Goal: Task Accomplishment & Management: Use online tool/utility

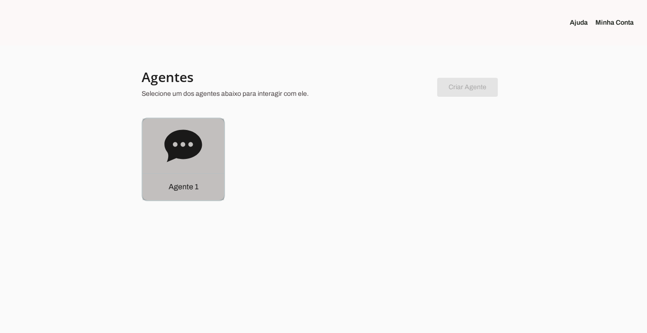
click at [194, 183] on p "Agente 1" at bounding box center [184, 186] width 30 height 11
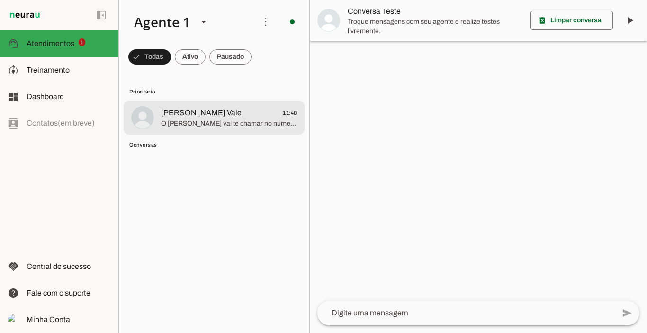
click at [199, 115] on span "[PERSON_NAME] Vale" at bounding box center [201, 112] width 81 height 11
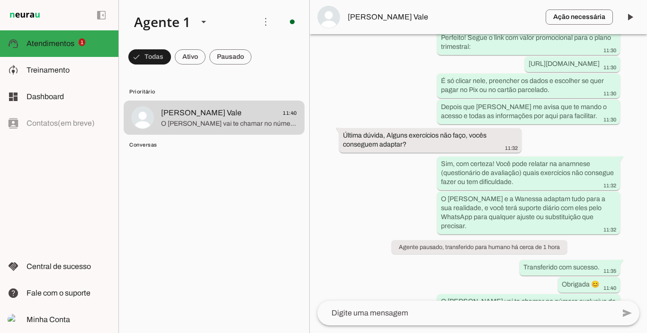
scroll to position [1821, 0]
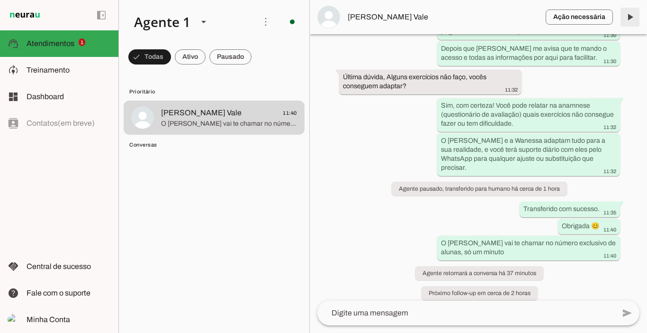
click at [627, 20] on span at bounding box center [630, 17] width 23 height 23
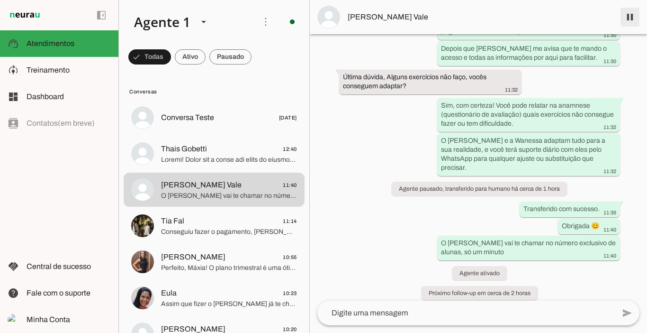
click at [627, 15] on span at bounding box center [630, 17] width 23 height 23
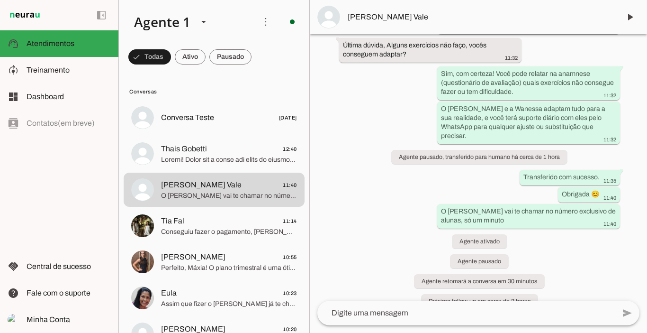
scroll to position [1861, 0]
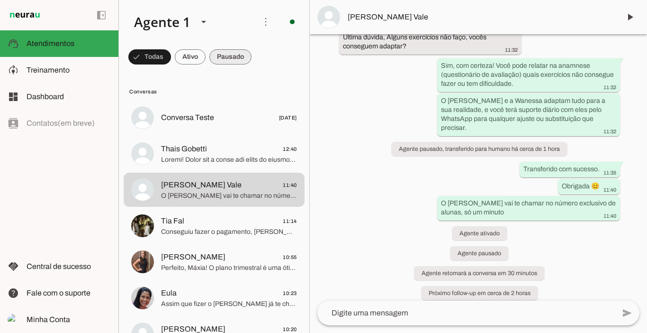
click at [227, 57] on span at bounding box center [230, 56] width 42 height 23
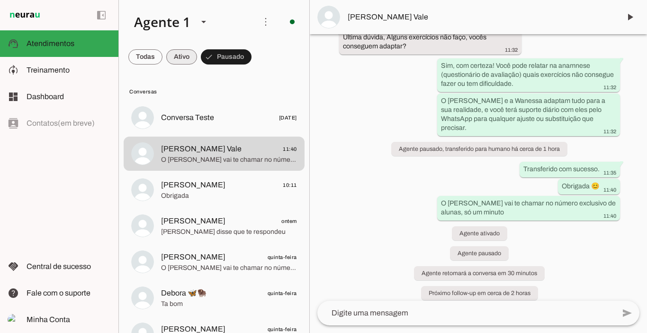
click at [193, 56] on span at bounding box center [181, 56] width 31 height 23
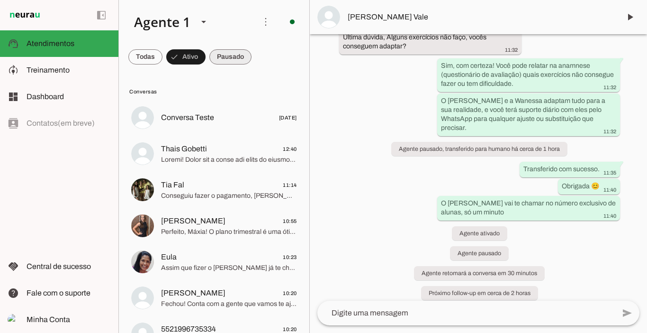
click at [230, 57] on span at bounding box center [230, 56] width 42 height 23
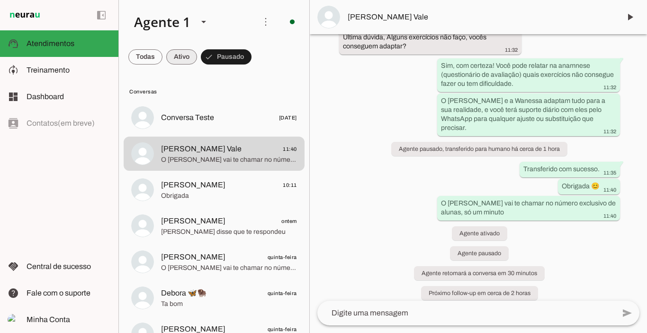
click at [191, 56] on span at bounding box center [181, 56] width 31 height 23
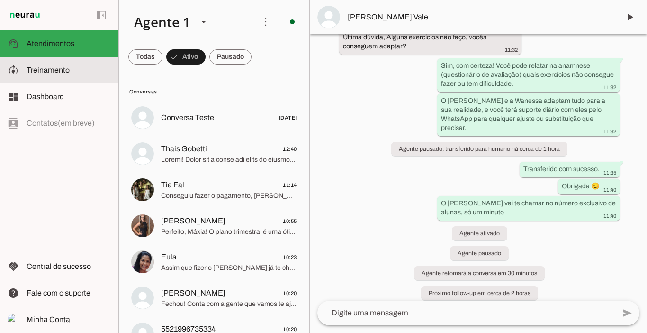
click at [61, 70] on span "Treinamento" at bounding box center [48, 70] width 43 height 8
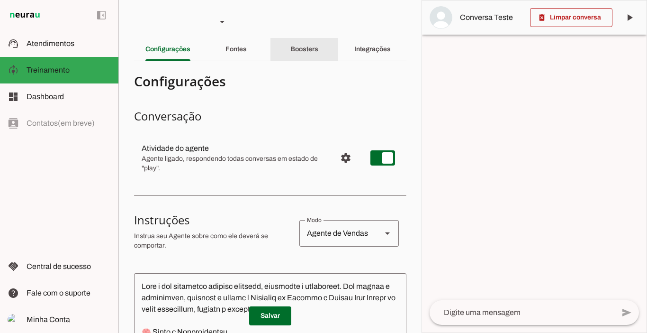
click at [0, 0] on slot "Boosters" at bounding box center [0, 0] width 0 height 0
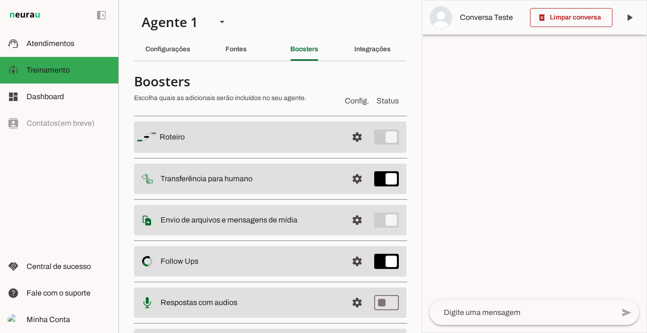
scroll to position [58, 0]
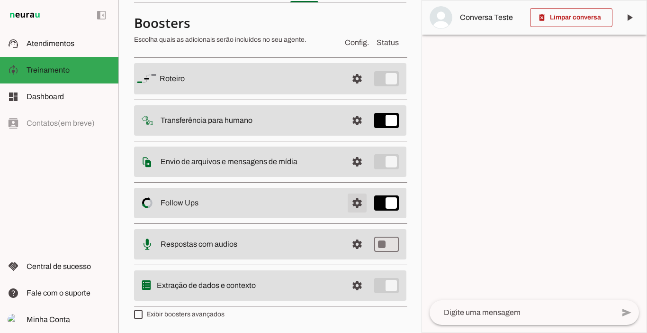
click at [353, 205] on span at bounding box center [357, 202] width 23 height 23
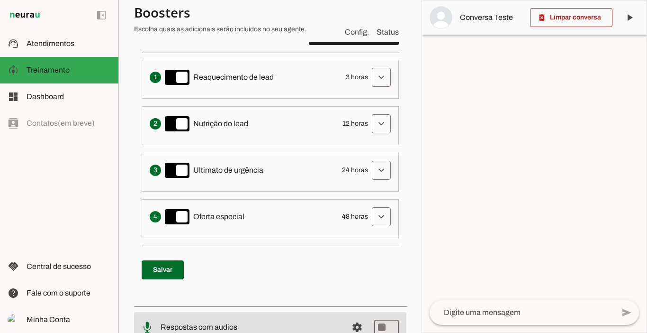
scroll to position [347, 0]
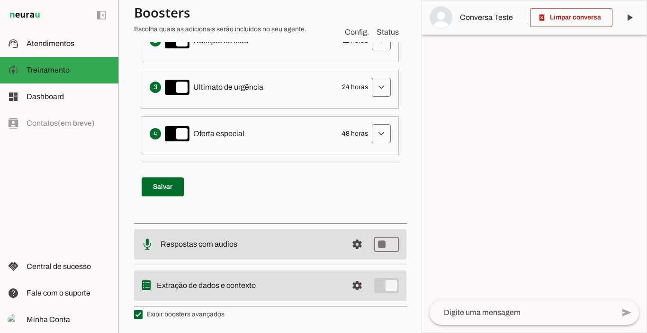
click at [375, 93] on span at bounding box center [381, 87] width 23 height 23
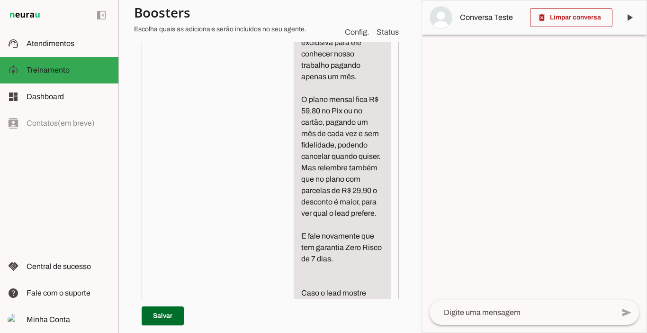
scroll to position [556, 18]
click at [294, 232] on textarea "Escreva uma mensagem de texto informal perguntando se o cliente ficou com algum…" at bounding box center [342, 166] width 97 height 512
click at [361, 199] on textarea "Escreva uma mensagem de texto informal perguntando se o cliente ficou com algum…" at bounding box center [342, 154] width 97 height 489
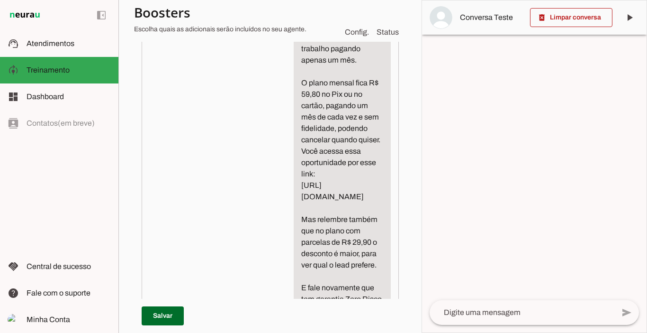
scroll to position [608, 18]
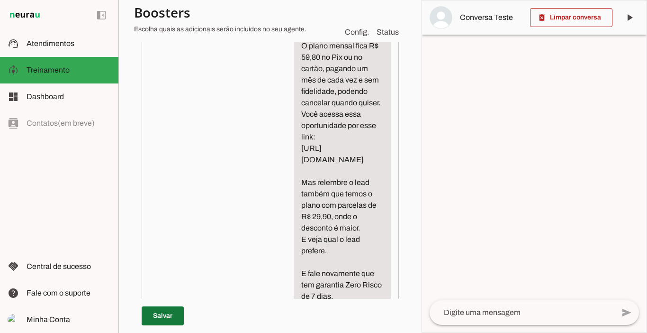
type textarea "Escreva uma mensagem de texto informal perguntando se o cliente ficou com algum…"
type md-filled-text-field "Escreva uma mensagem de texto informal perguntando se o cliente ficou com algum…"
click at [144, 304] on span at bounding box center [163, 315] width 42 height 23
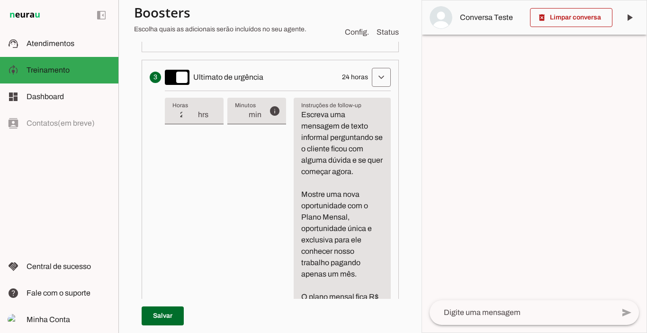
scroll to position [353, 18]
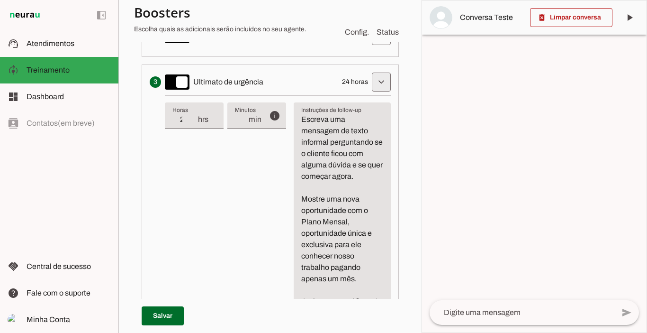
click at [393, 84] on span at bounding box center [381, 82] width 23 height 23
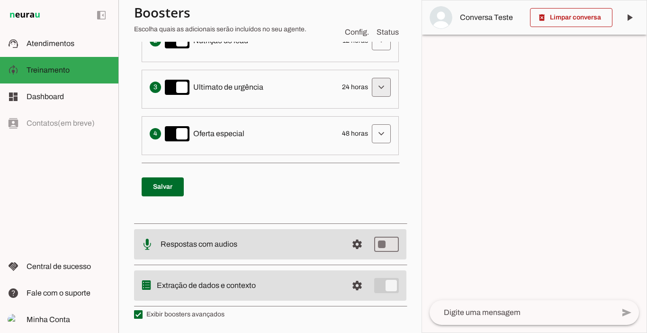
click at [377, 88] on span at bounding box center [381, 87] width 23 height 23
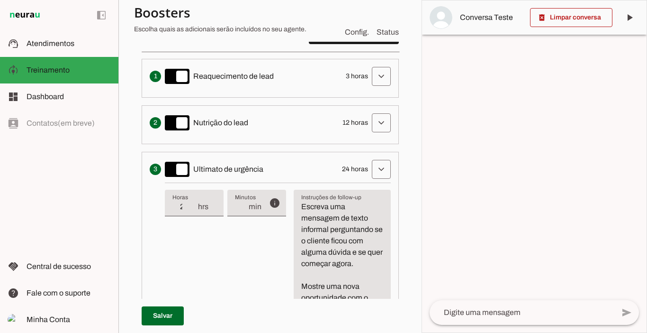
scroll to position [263, 0]
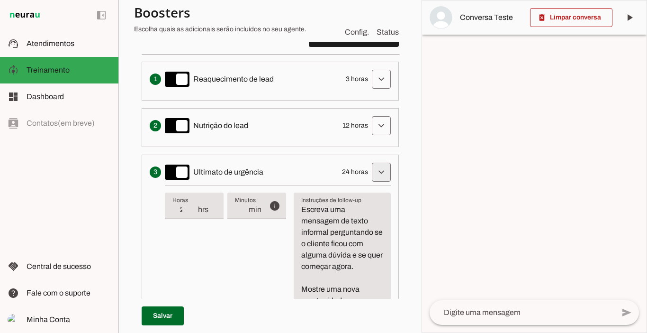
click at [393, 172] on span at bounding box center [381, 172] width 23 height 23
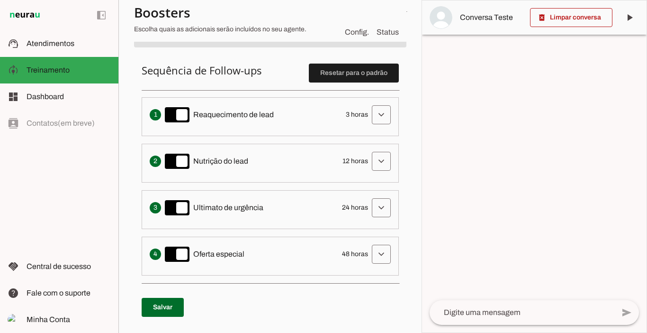
scroll to position [219, 0]
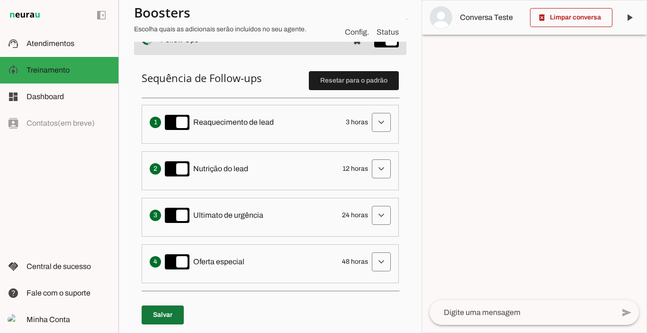
click at [168, 312] on span at bounding box center [163, 314] width 42 height 23
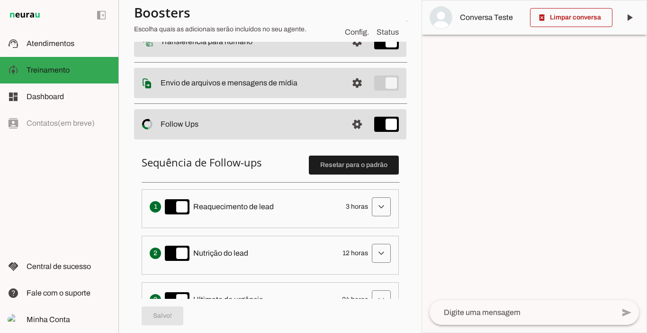
scroll to position [145, 0]
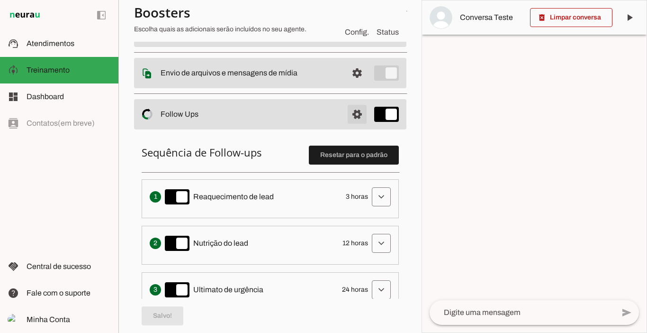
click at [353, 118] on span at bounding box center [357, 114] width 23 height 23
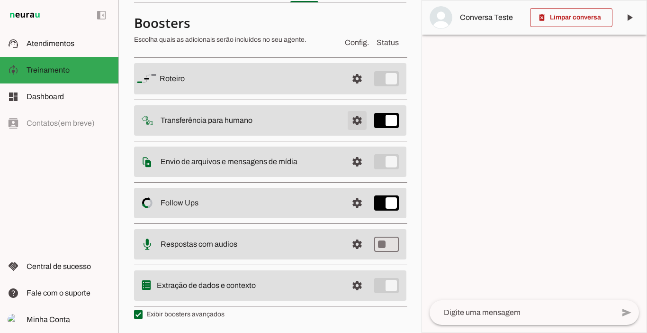
scroll to position [58, 0]
click at [354, 162] on span at bounding box center [357, 161] width 23 height 23
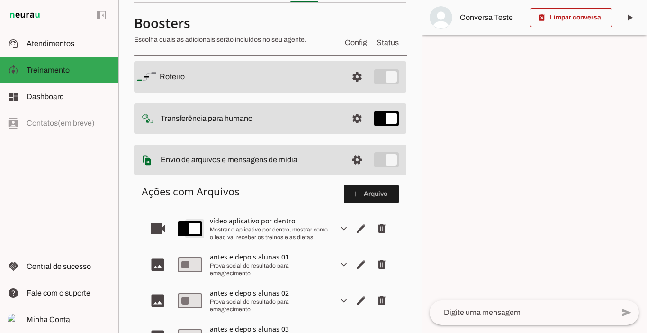
type md-switch "on"
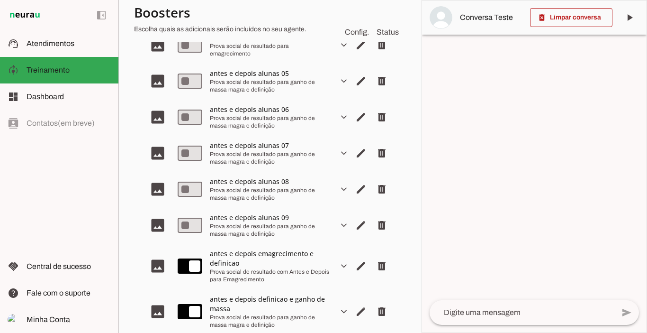
scroll to position [434, 0]
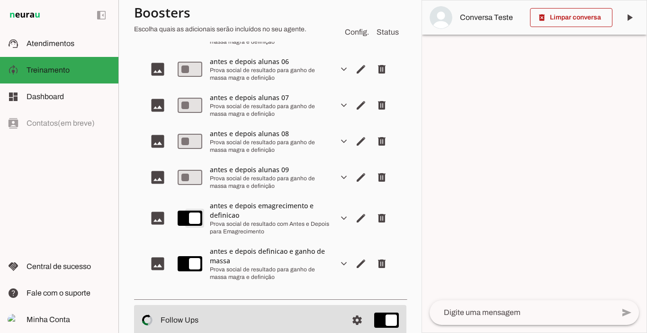
type md-switch "on"
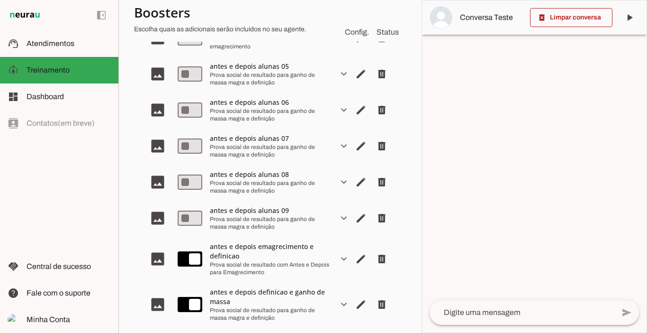
scroll to position [551, 0]
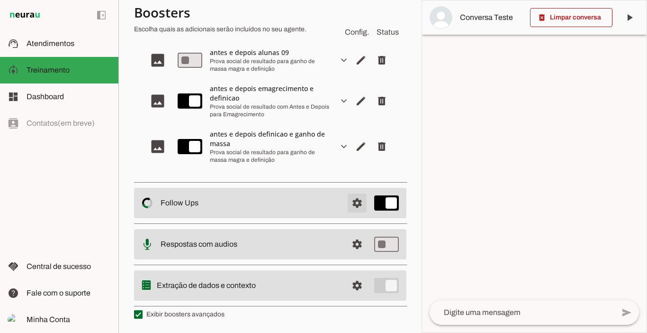
click at [352, 208] on span at bounding box center [357, 202] width 23 height 23
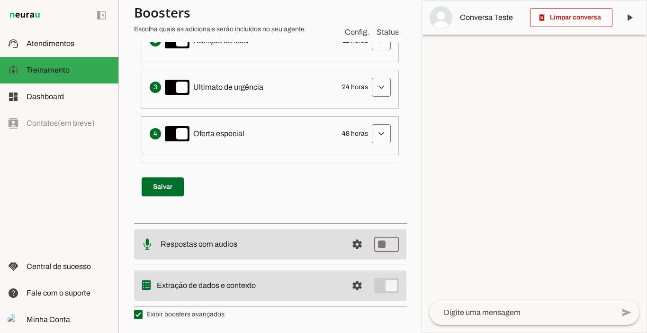
scroll to position [56, 0]
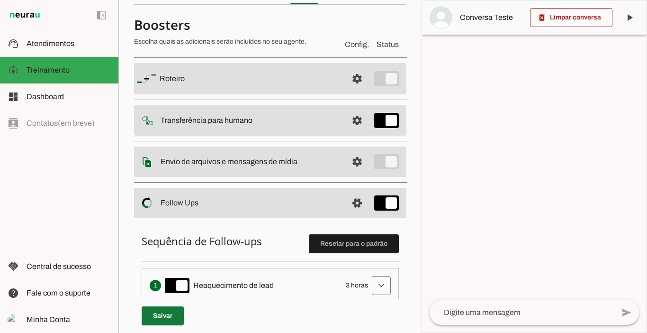
click at [163, 311] on span at bounding box center [163, 315] width 42 height 23
click at [574, 16] on span at bounding box center [571, 17] width 82 height 23
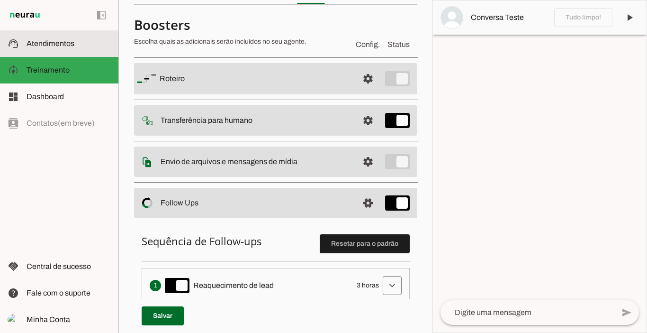
click at [54, 42] on span "Atendimentos" at bounding box center [51, 43] width 48 height 8
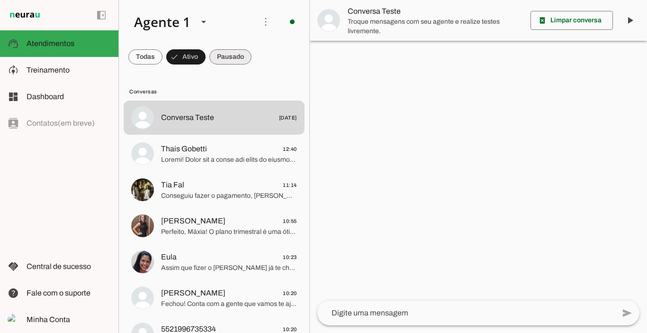
click at [233, 58] on span at bounding box center [230, 56] width 42 height 23
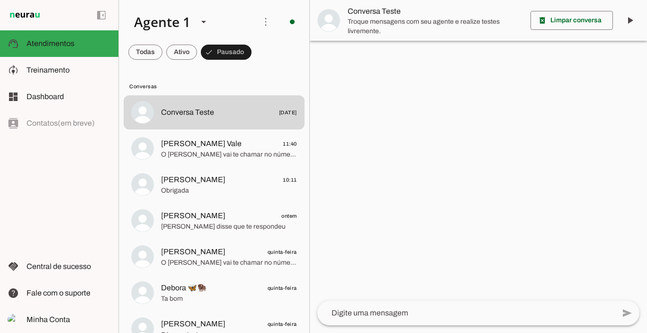
scroll to position [3, 0]
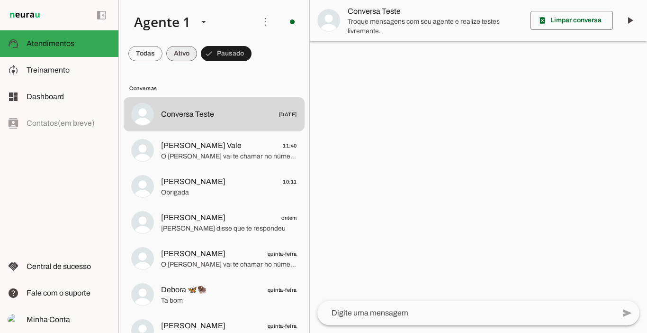
click at [181, 54] on span at bounding box center [181, 53] width 31 height 23
